Goal: Task Accomplishment & Management: Complete application form

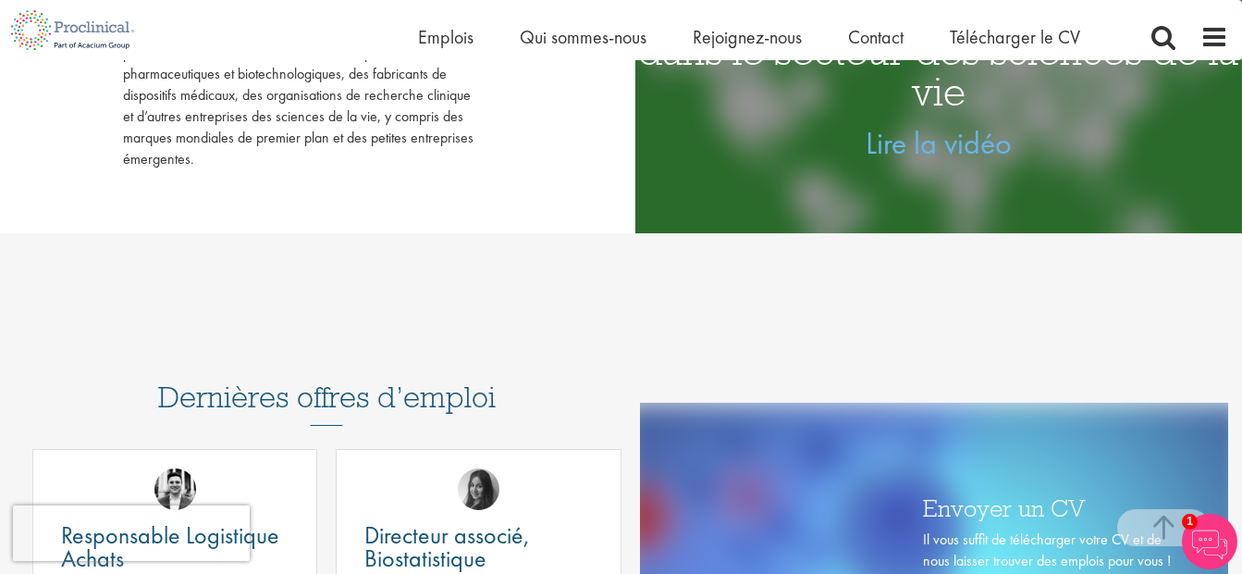
scroll to position [177, 0]
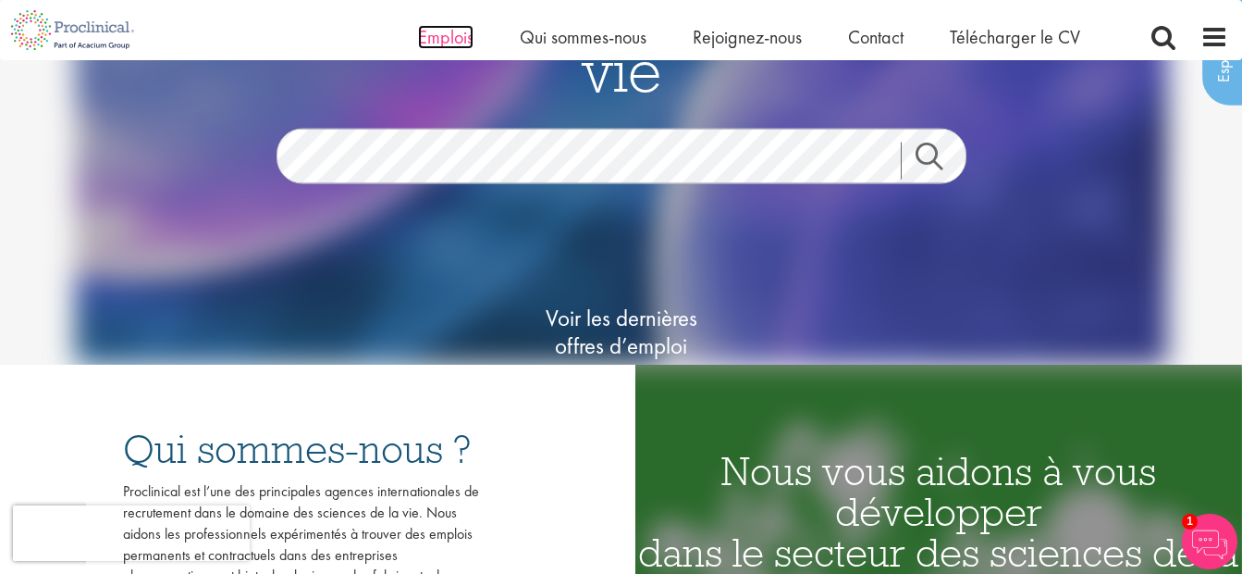
click at [442, 45] on span "Emplois" at bounding box center [446, 37] width 56 height 24
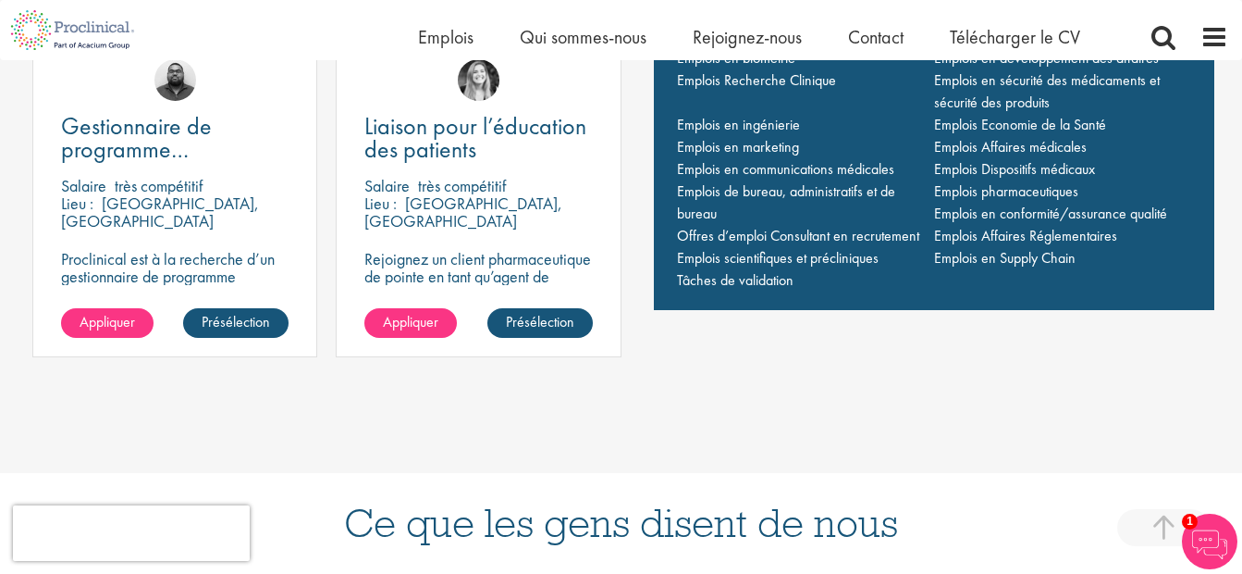
scroll to position [1485, 0]
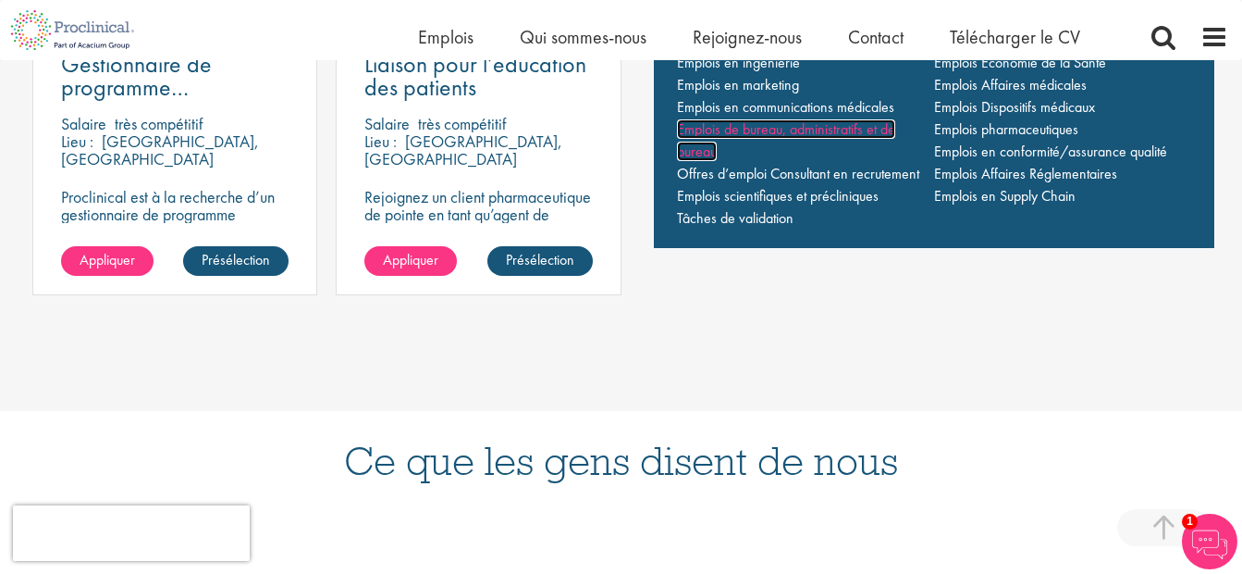
click at [825, 129] on span "Emplois de bureau, administratifs et de bureau" at bounding box center [786, 140] width 218 height 42
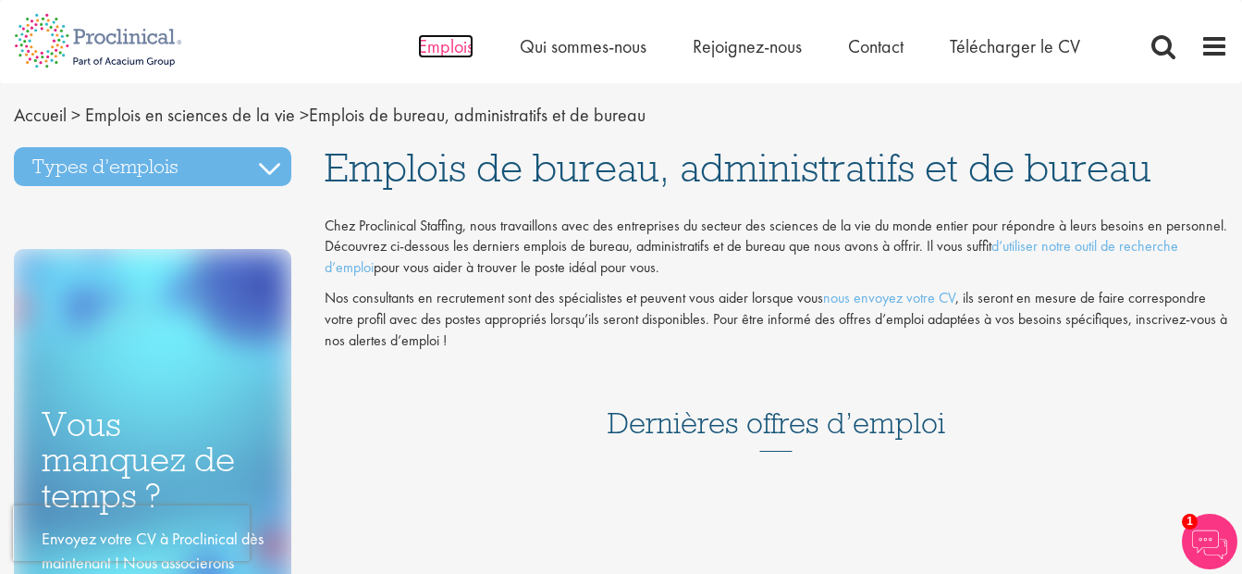
click at [453, 47] on span "Emplois" at bounding box center [446, 46] width 56 height 24
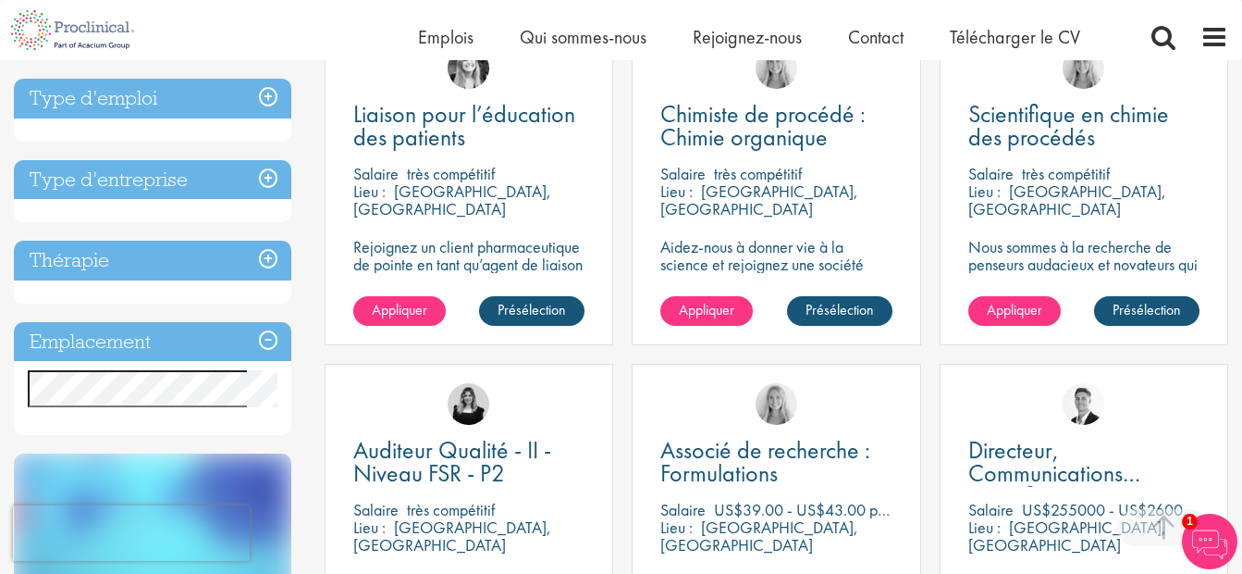
scroll to position [726, 0]
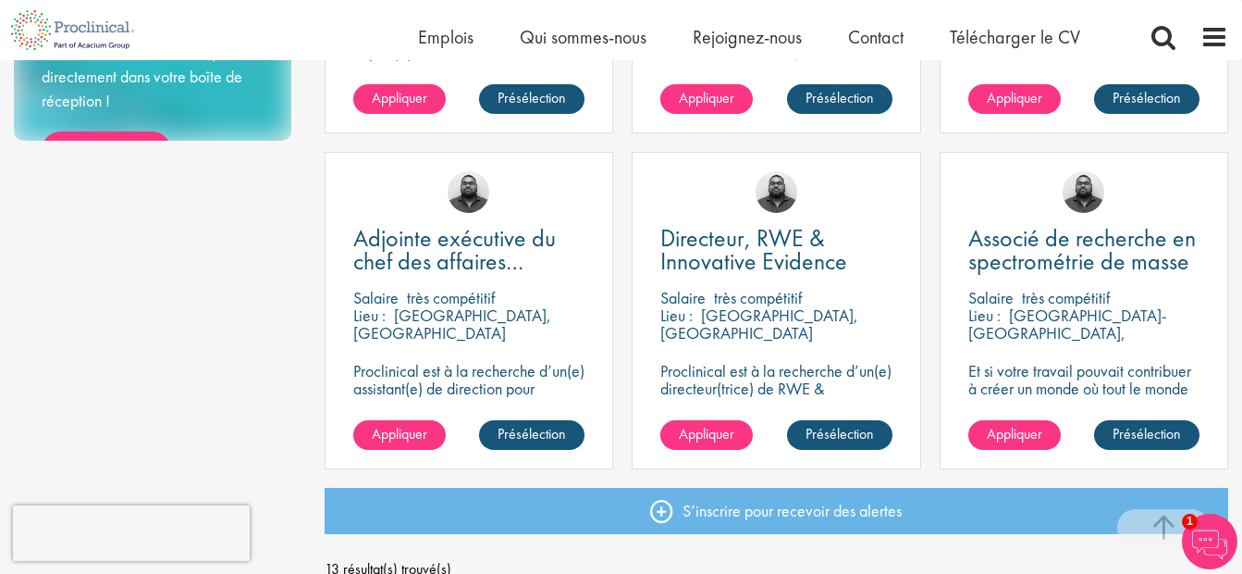
scroll to position [1310, 0]
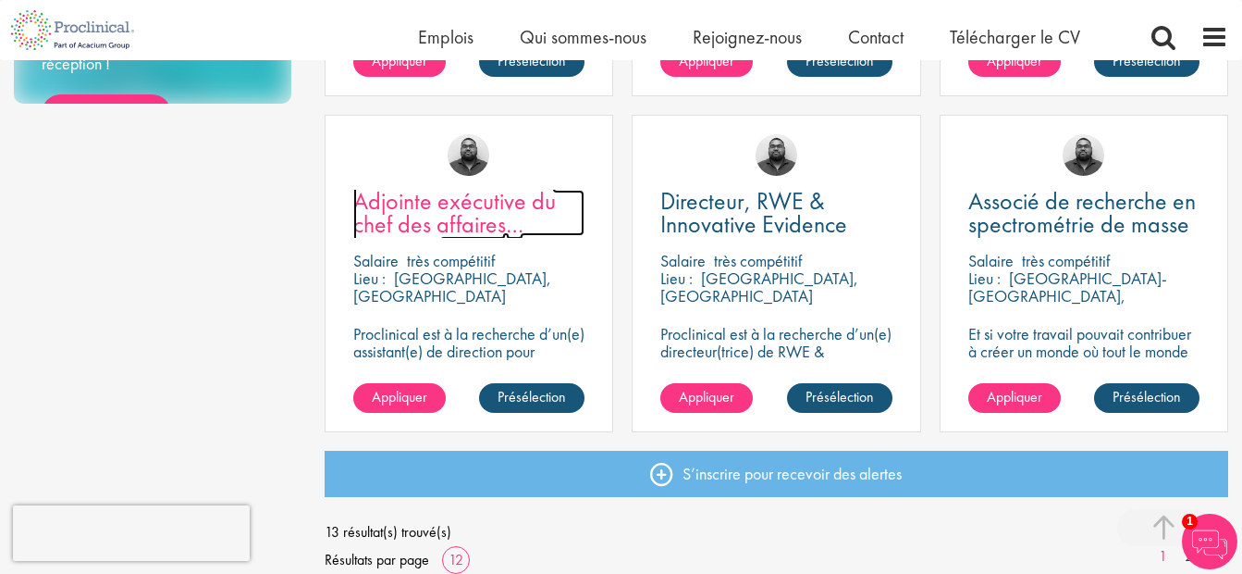
click at [446, 196] on span "Adjointe exécutive du chef des affaires juridiques" at bounding box center [454, 224] width 203 height 78
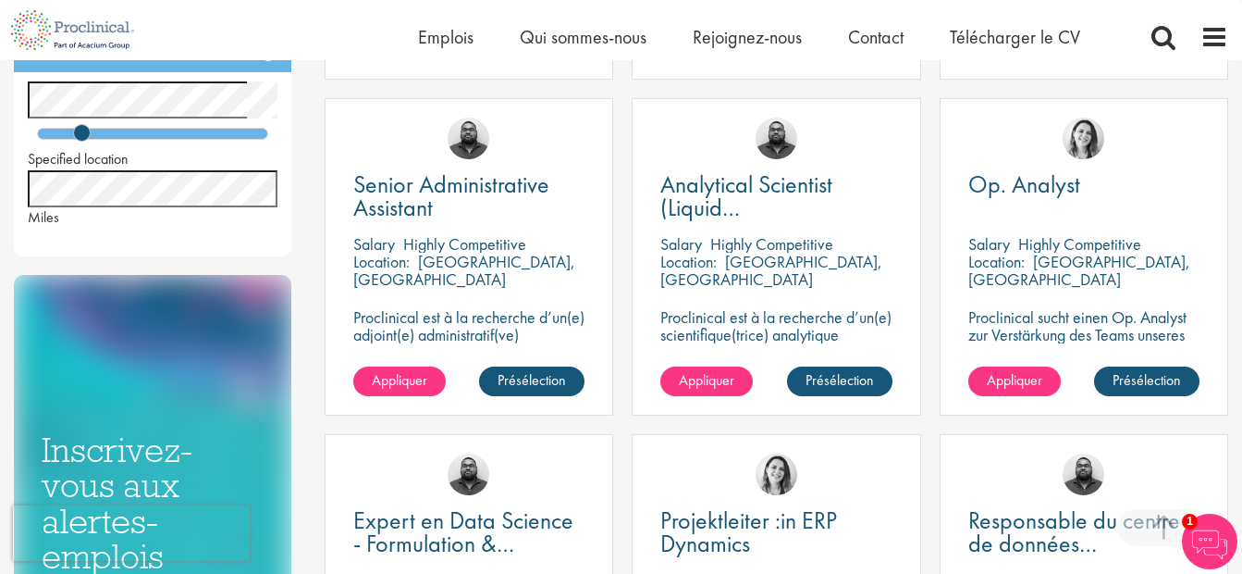
scroll to position [618, 0]
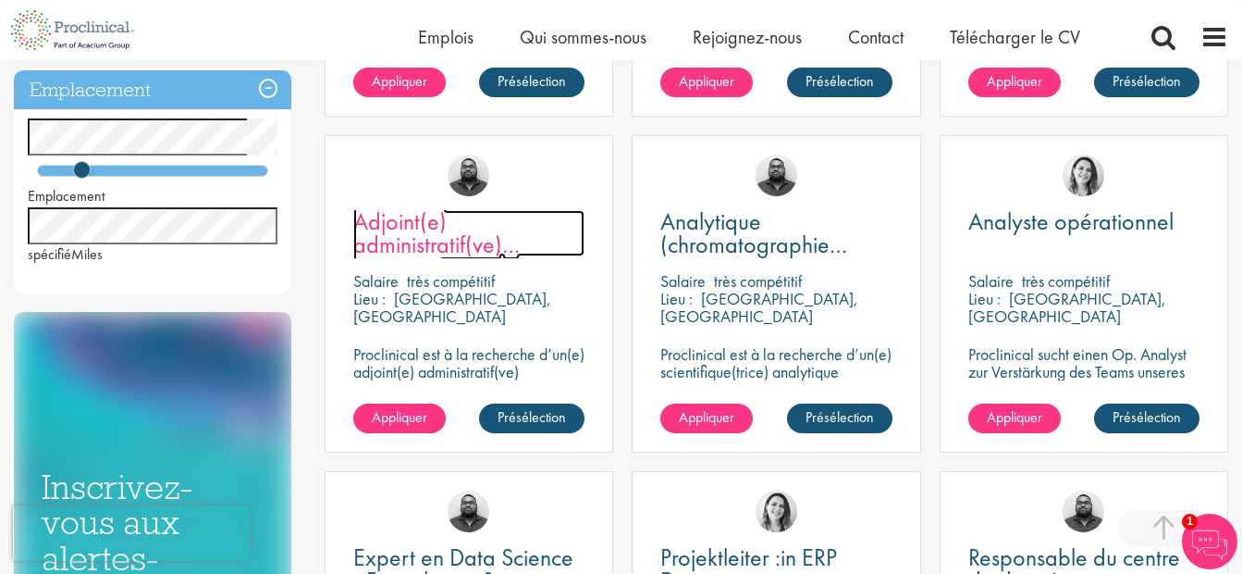
click at [371, 237] on span "Adjoint(e) administratif(ve) principal(" at bounding box center [436, 244] width 167 height 78
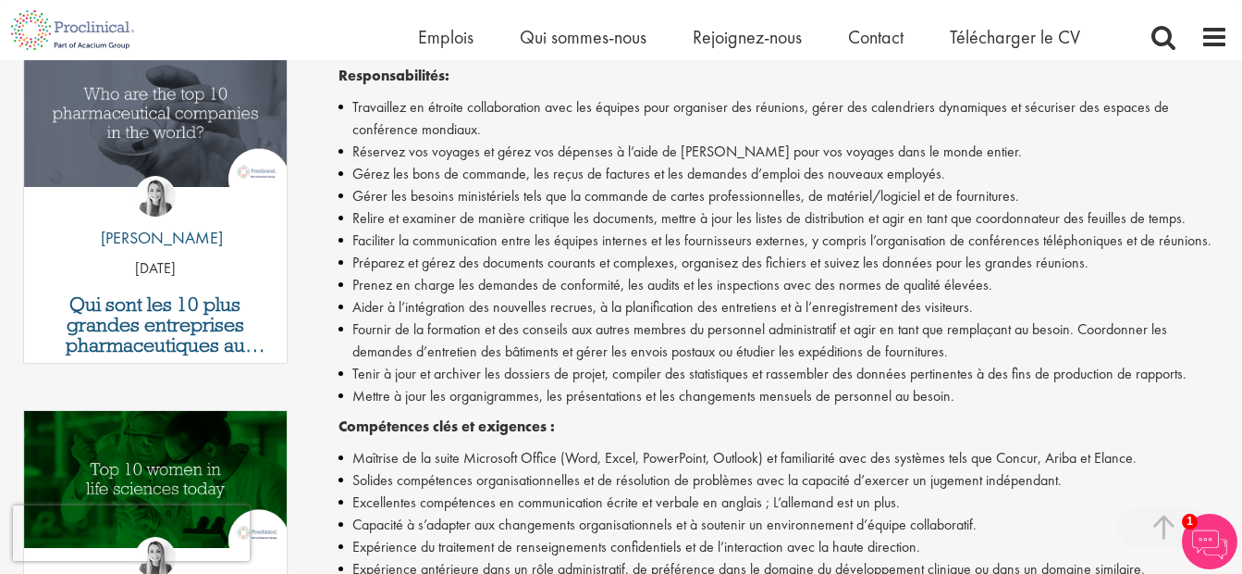
scroll to position [1118, 0]
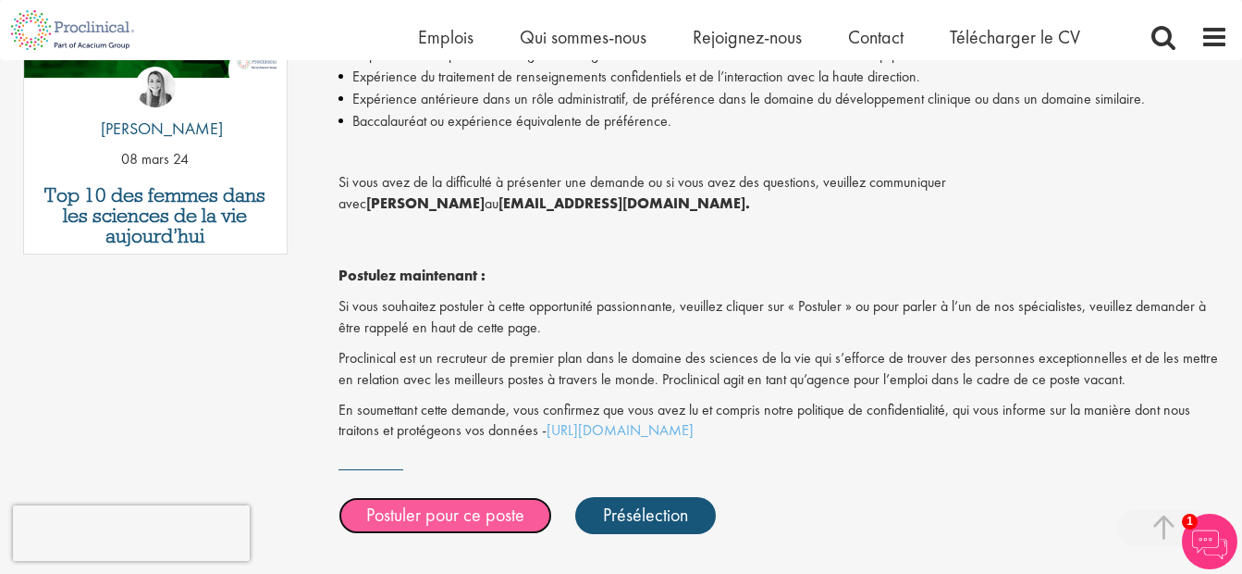
click at [513, 497] on link "Postuler pour ce poste" at bounding box center [446, 515] width 214 height 37
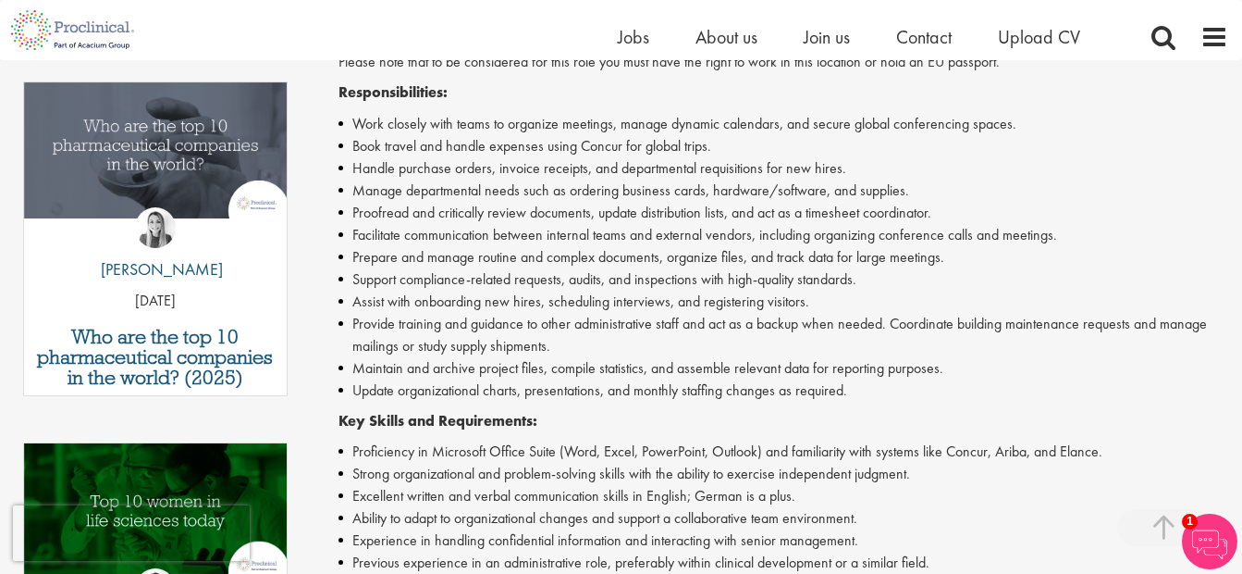
scroll to position [1092, 0]
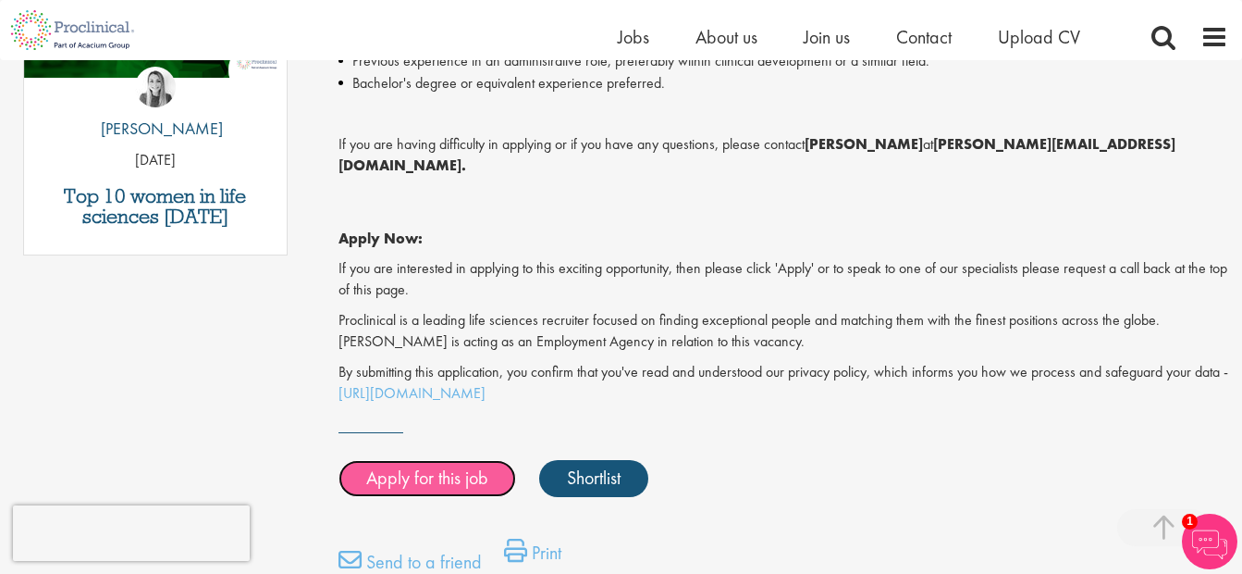
click at [508, 460] on link "Apply for this job" at bounding box center [428, 478] width 178 height 37
